Goal: Obtain resource: Obtain resource

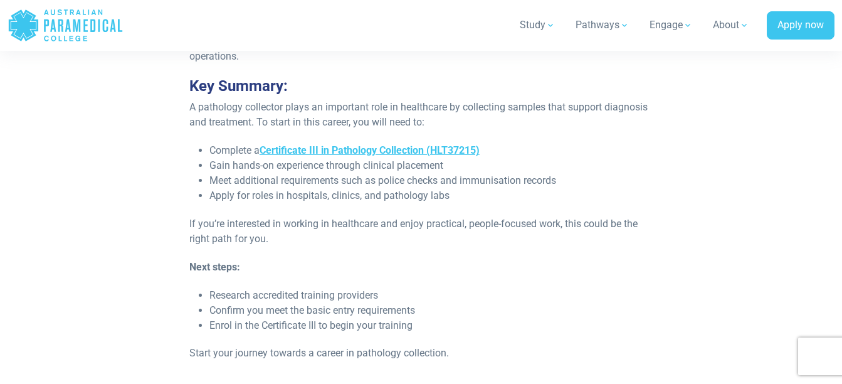
scroll to position [2132, 0]
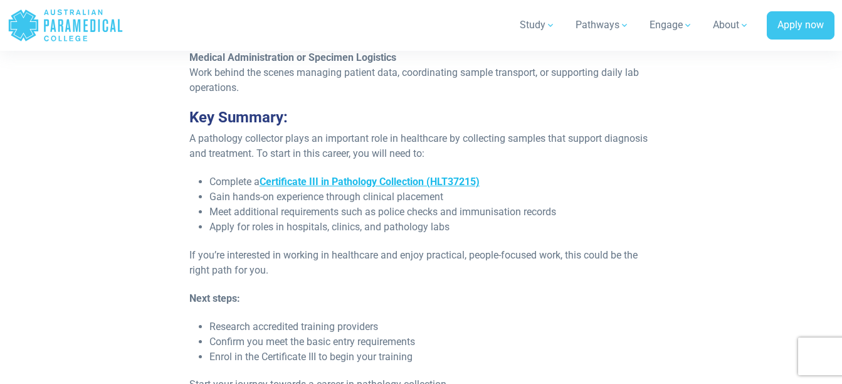
click at [416, 187] on link "Certificate III in Pathology Collection (HLT37215)" at bounding box center [370, 182] width 220 height 12
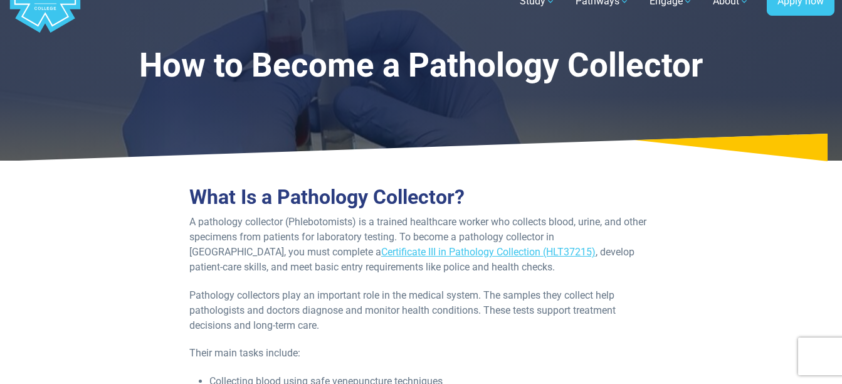
scroll to position [0, 0]
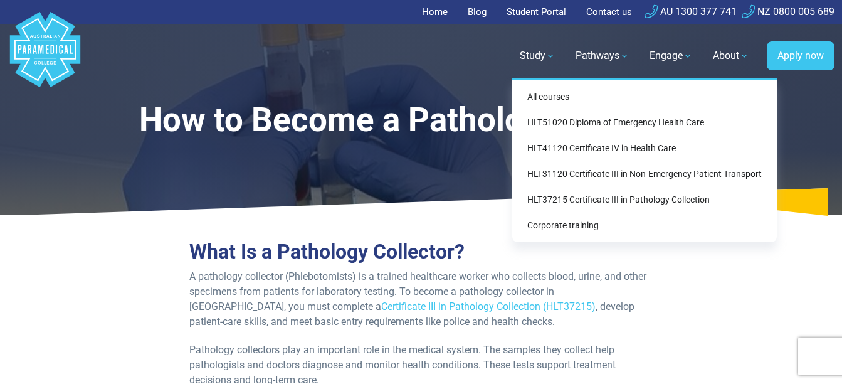
click at [545, 53] on link "Study" at bounding box center [537, 55] width 51 height 35
click at [668, 204] on link "HLT37215 Certificate III in Pathology Collection" at bounding box center [644, 199] width 255 height 23
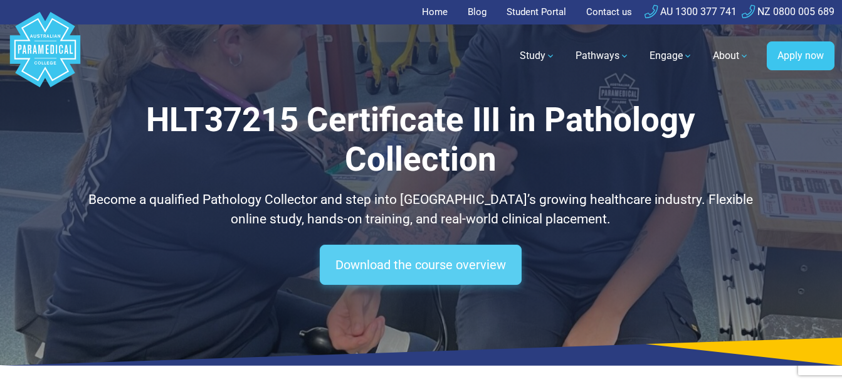
click at [404, 253] on link "Download the course overview" at bounding box center [421, 264] width 202 height 40
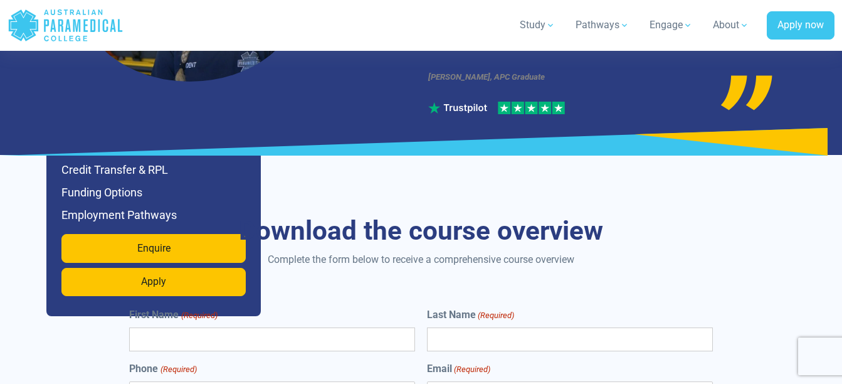
scroll to position [4728, 0]
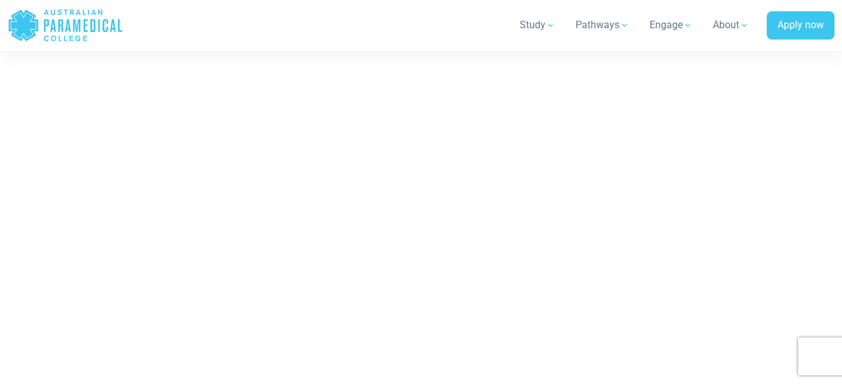
scroll to position [5487, 0]
